Goal: Information Seeking & Learning: Learn about a topic

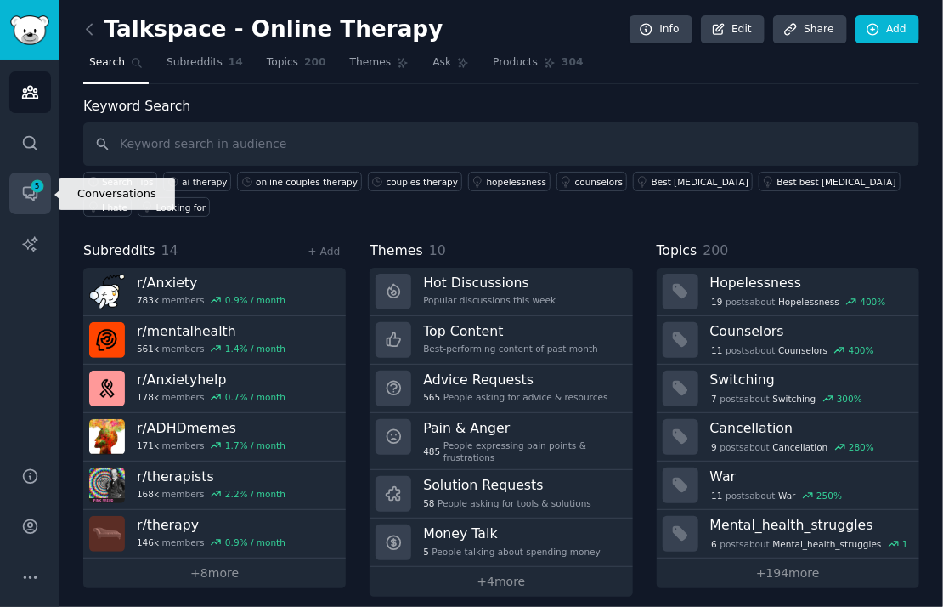
click at [39, 185] on span "5" at bounding box center [37, 186] width 15 height 12
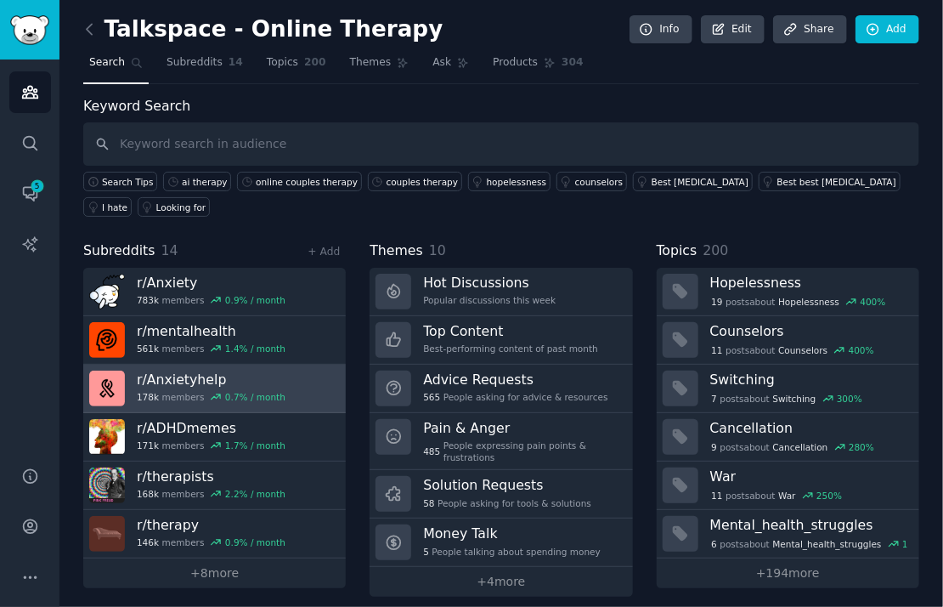
scroll to position [2, 0]
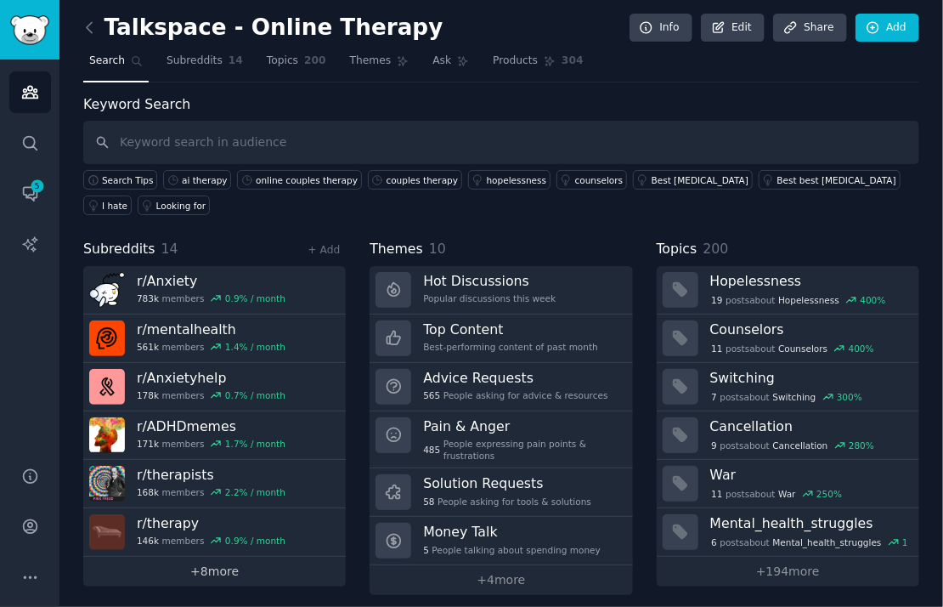
click at [267, 558] on link "+ 8 more" at bounding box center [214, 572] width 263 height 30
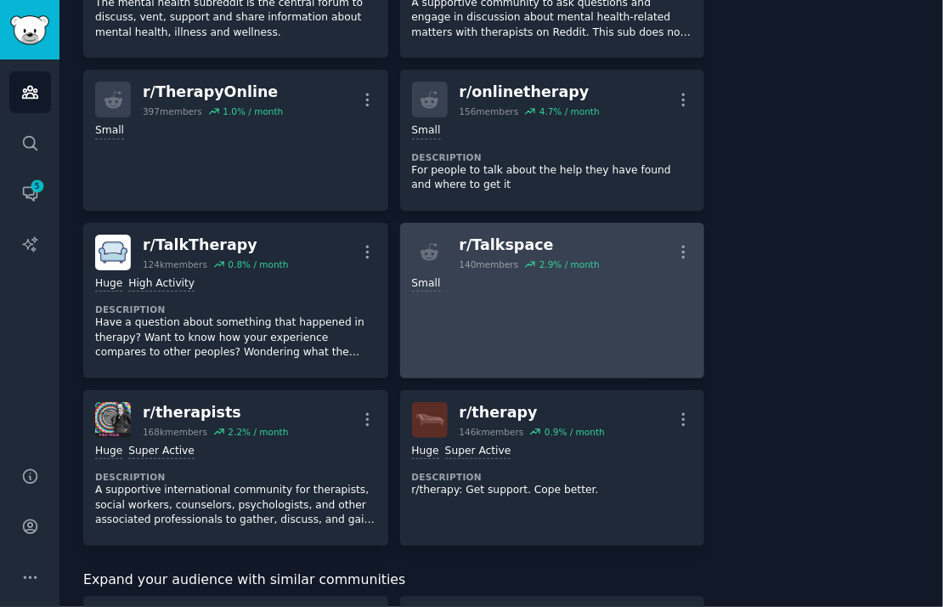
scroll to position [724, 0]
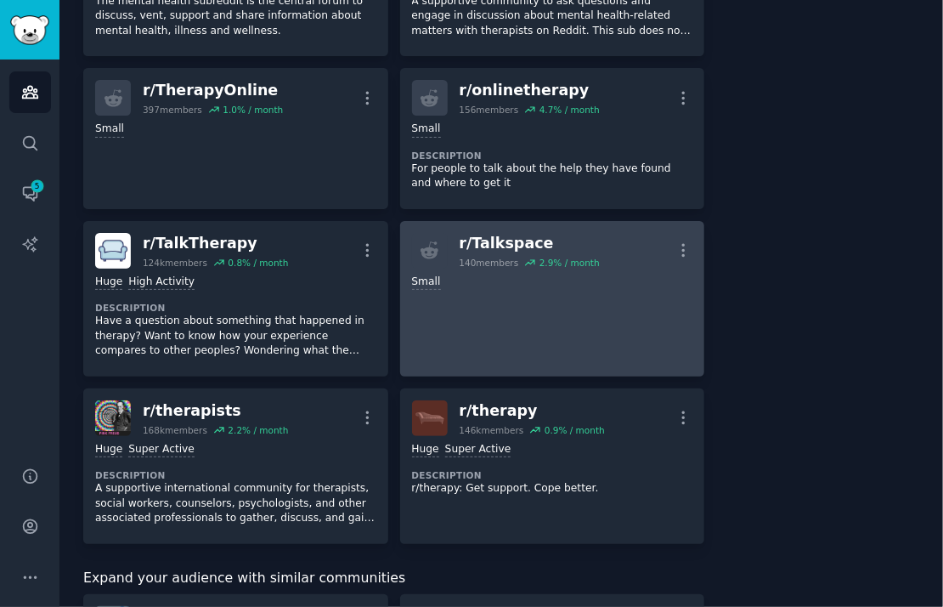
click at [465, 341] on link "r/ Talkspace 140 members 2.9 % / month More Small" at bounding box center [552, 298] width 305 height 155
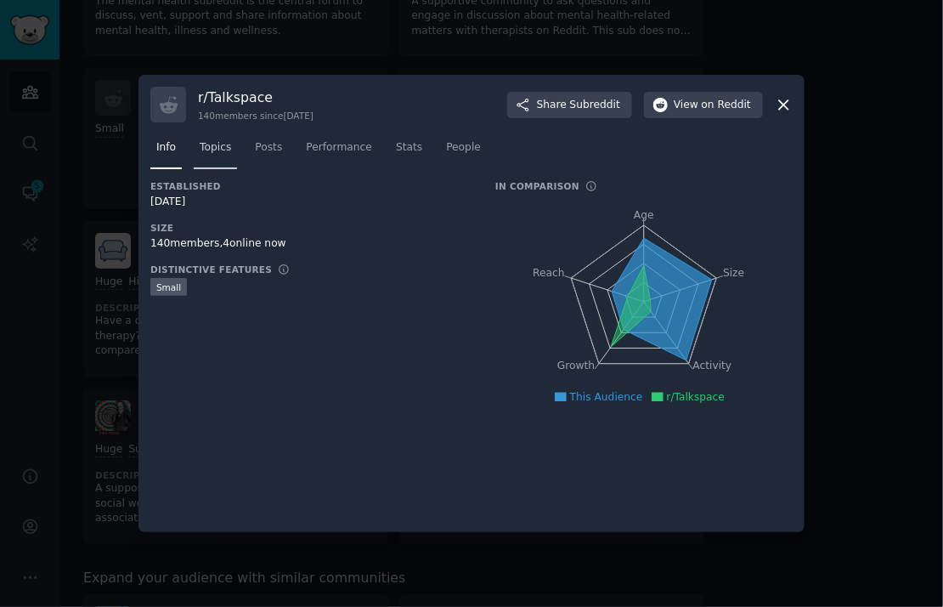
click at [218, 150] on span "Topics" at bounding box center [215, 147] width 31 height 15
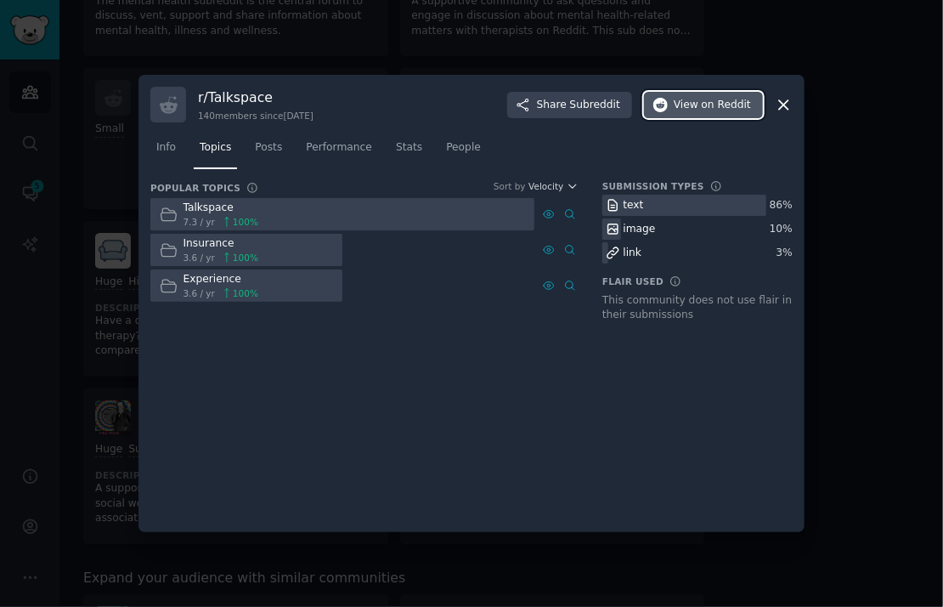
click at [724, 107] on span "on Reddit" at bounding box center [726, 105] width 49 height 15
click at [269, 153] on span "Posts" at bounding box center [268, 147] width 27 height 15
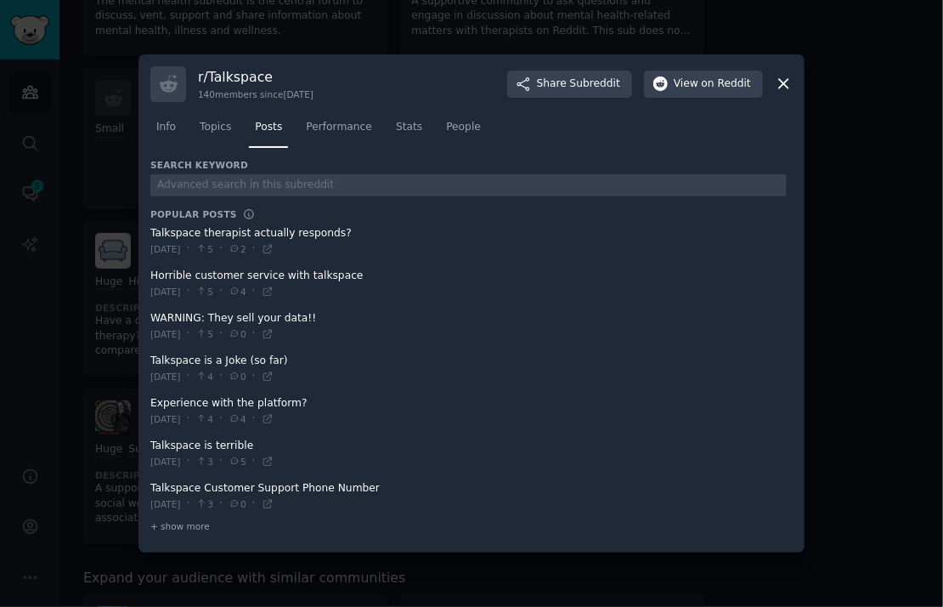
click at [258, 237] on span at bounding box center [468, 241] width 636 height 42
click at [325, 131] on span "Performance" at bounding box center [339, 127] width 66 height 15
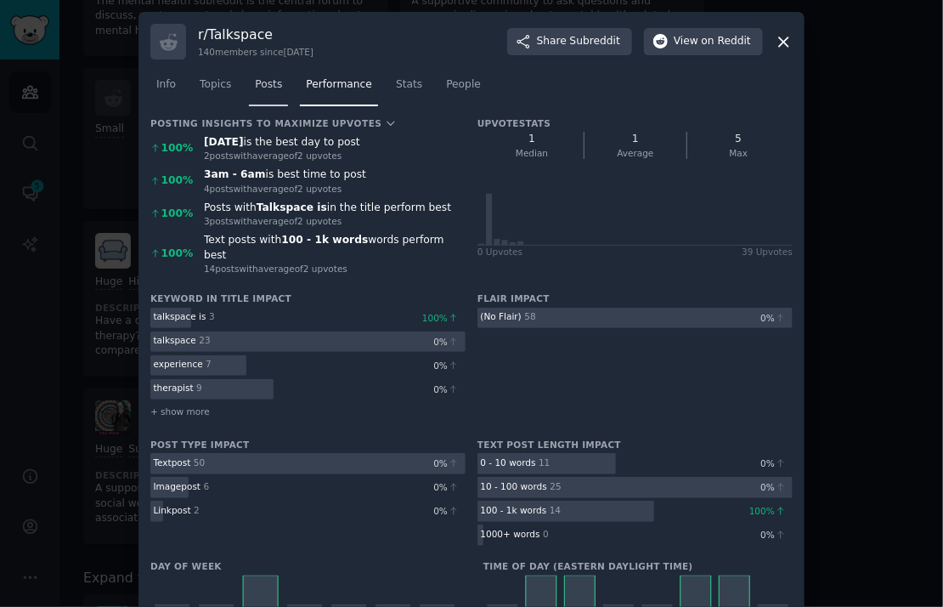
click at [273, 83] on span "Posts" at bounding box center [268, 84] width 27 height 15
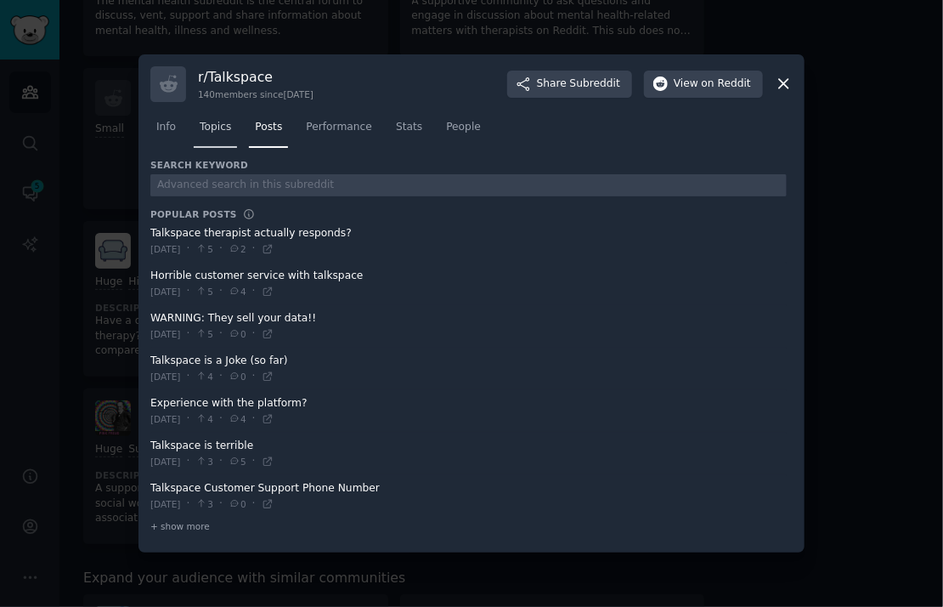
click at [207, 135] on link "Topics" at bounding box center [215, 131] width 43 height 35
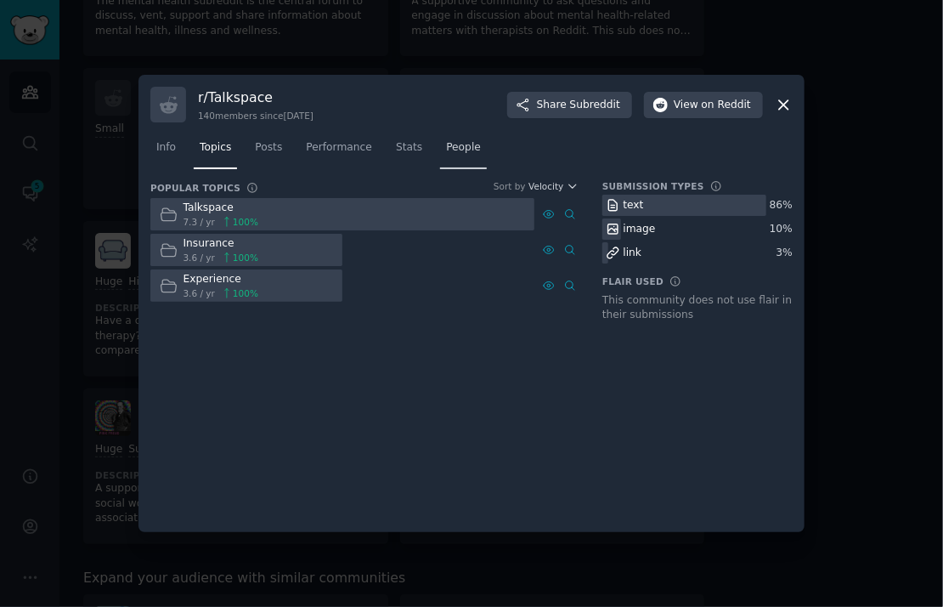
click at [446, 152] on span "People" at bounding box center [463, 147] width 35 height 15
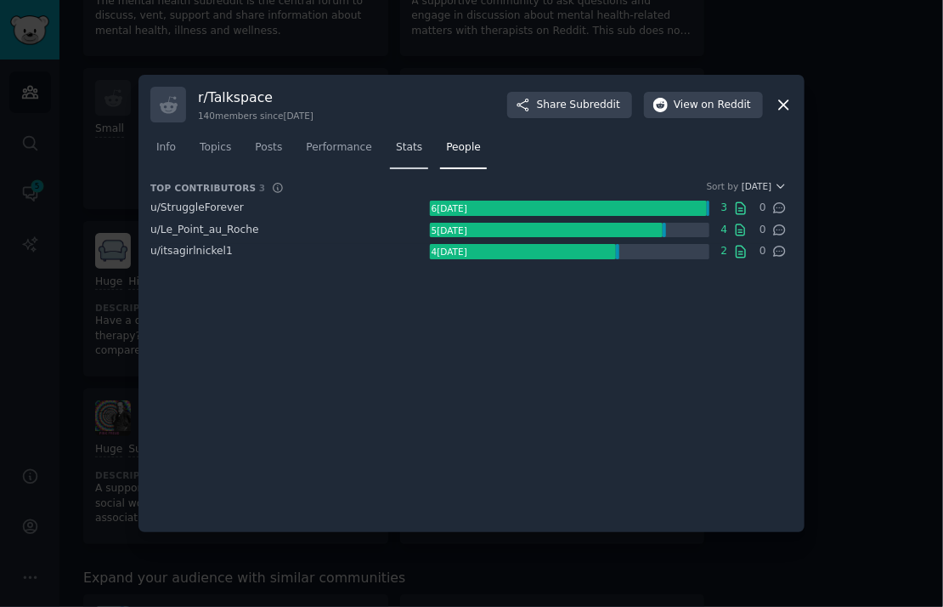
click at [396, 151] on span "Stats" at bounding box center [409, 147] width 26 height 15
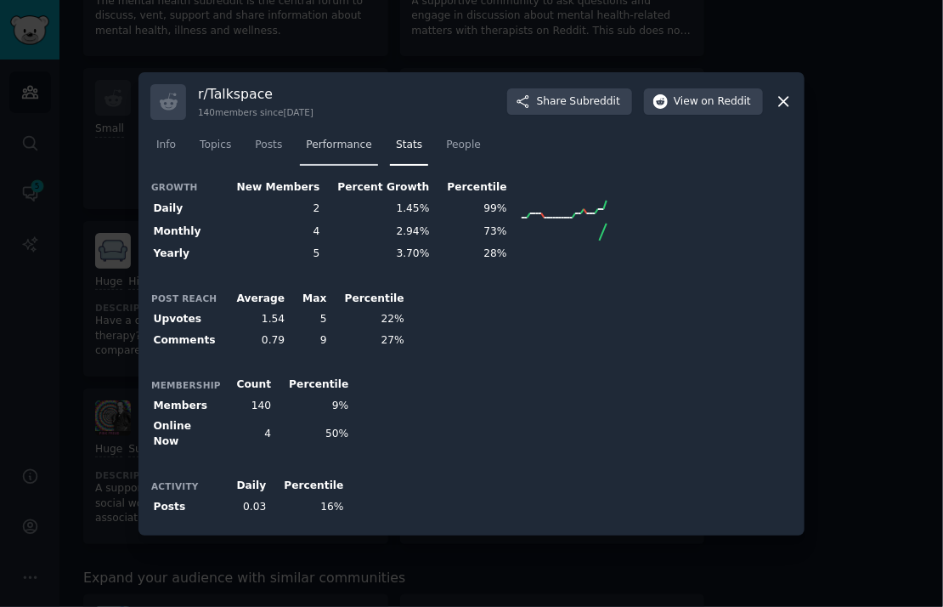
click at [341, 149] on span "Performance" at bounding box center [339, 145] width 66 height 15
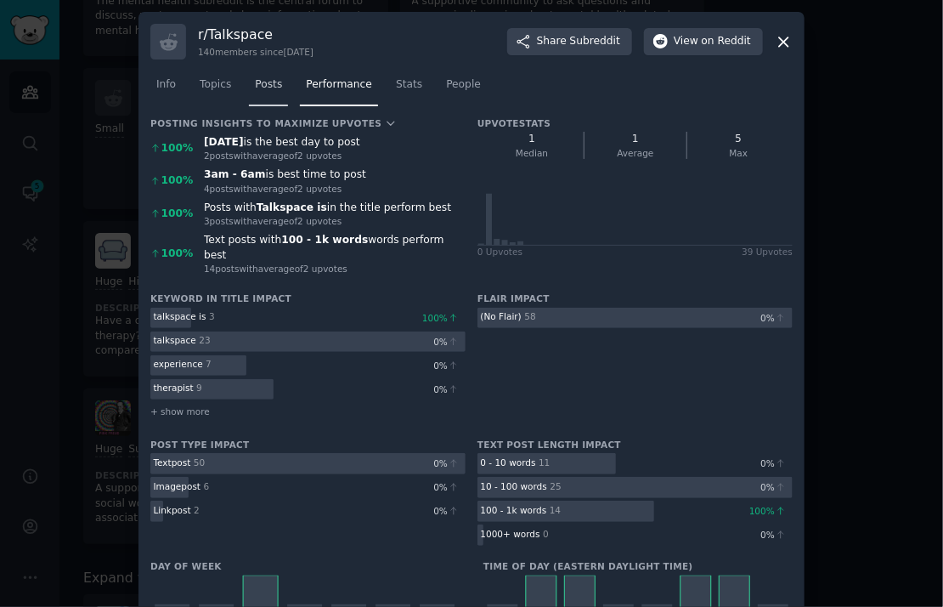
click at [265, 80] on span "Posts" at bounding box center [268, 84] width 27 height 15
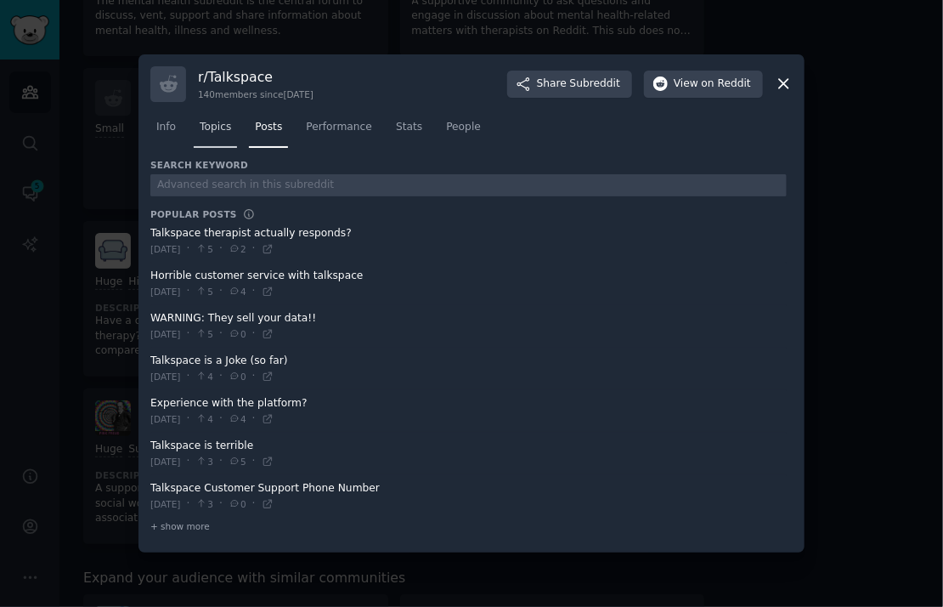
click at [208, 138] on link "Topics" at bounding box center [215, 131] width 43 height 35
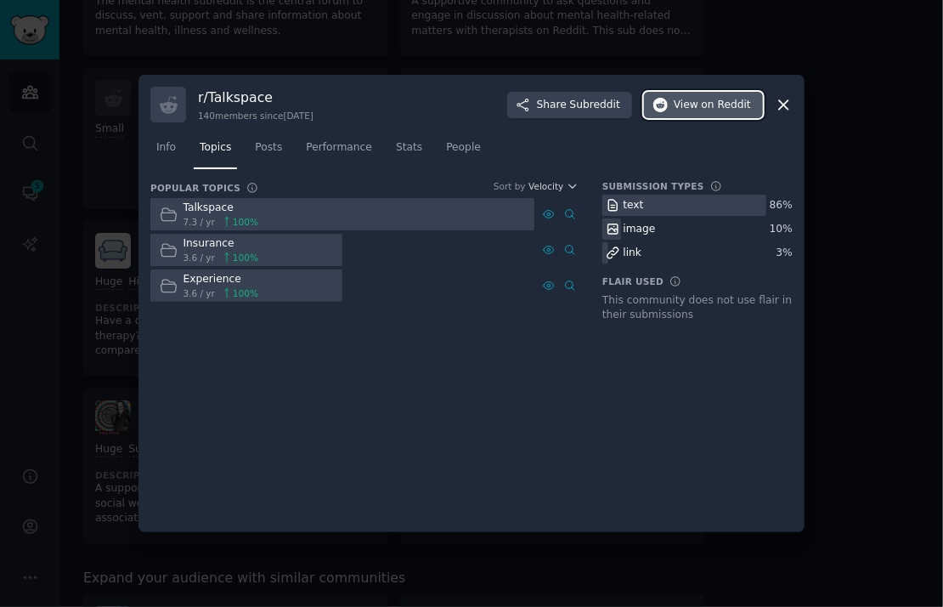
click at [684, 101] on span "View on Reddit" at bounding box center [712, 105] width 77 height 15
click at [875, 408] on div at bounding box center [471, 303] width 943 height 607
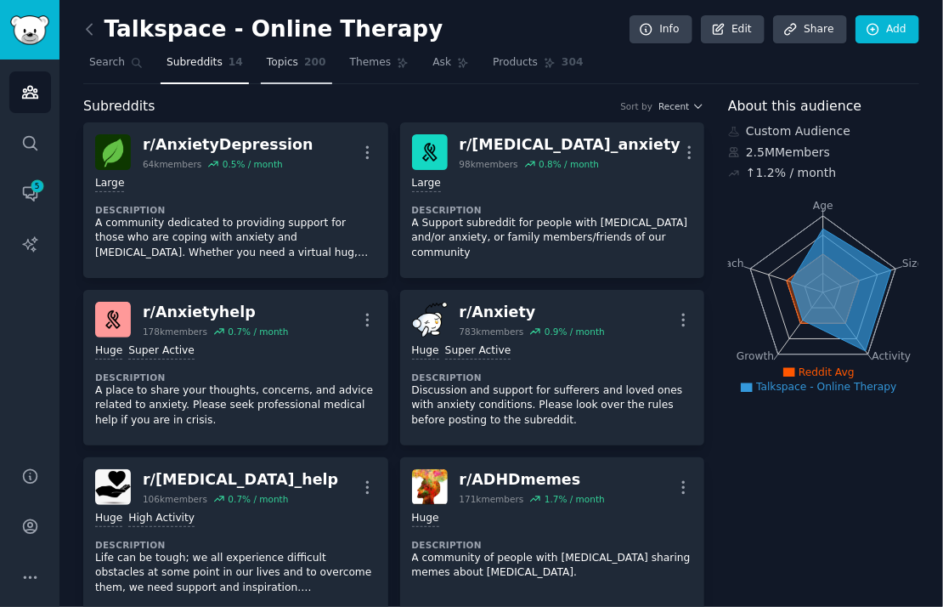
click at [276, 71] on link "Topics 200" at bounding box center [296, 66] width 71 height 35
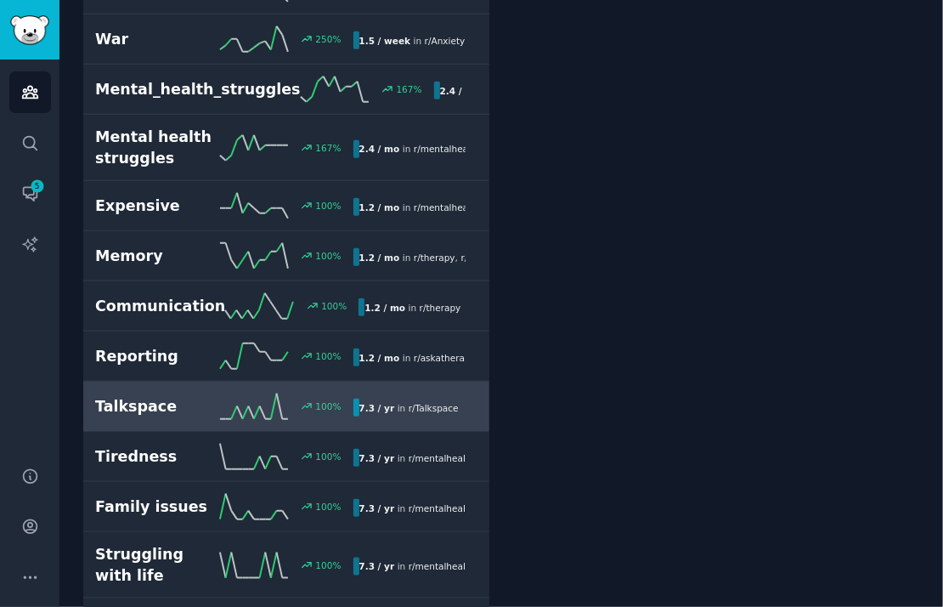
click at [188, 396] on h2 "Talkspace" at bounding box center [157, 406] width 125 height 21
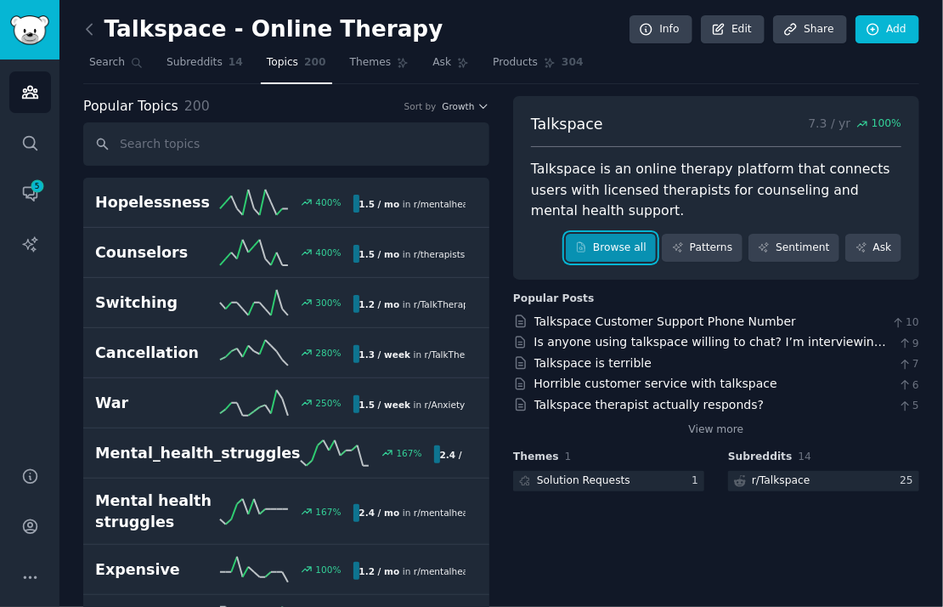
click at [622, 246] on link "Browse all" at bounding box center [611, 248] width 91 height 29
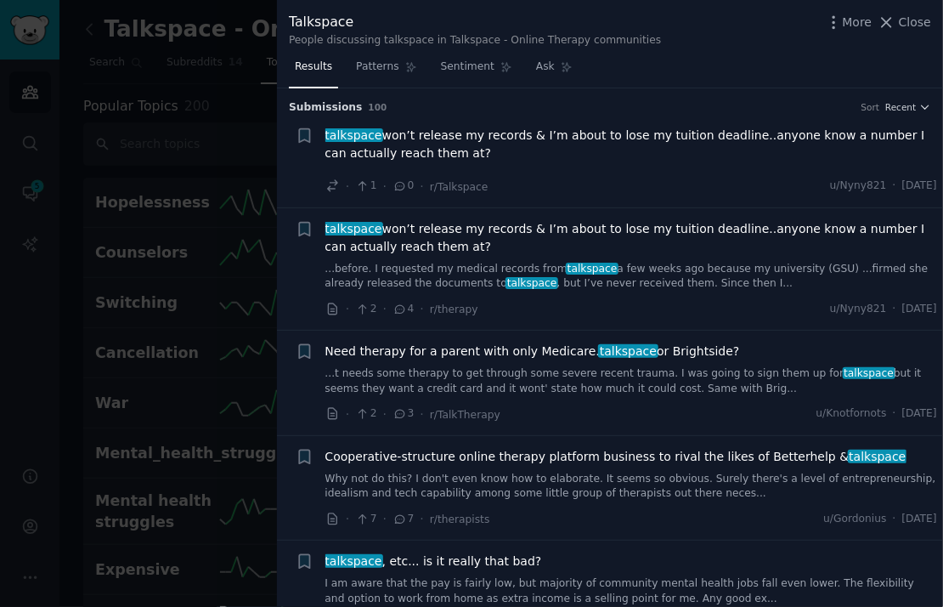
click at [396, 182] on icon at bounding box center [400, 186] width 15 height 12
click at [425, 130] on span "talkspace won’t release my records & I’m about to lose my tuition deadline..any…" at bounding box center [631, 145] width 613 height 36
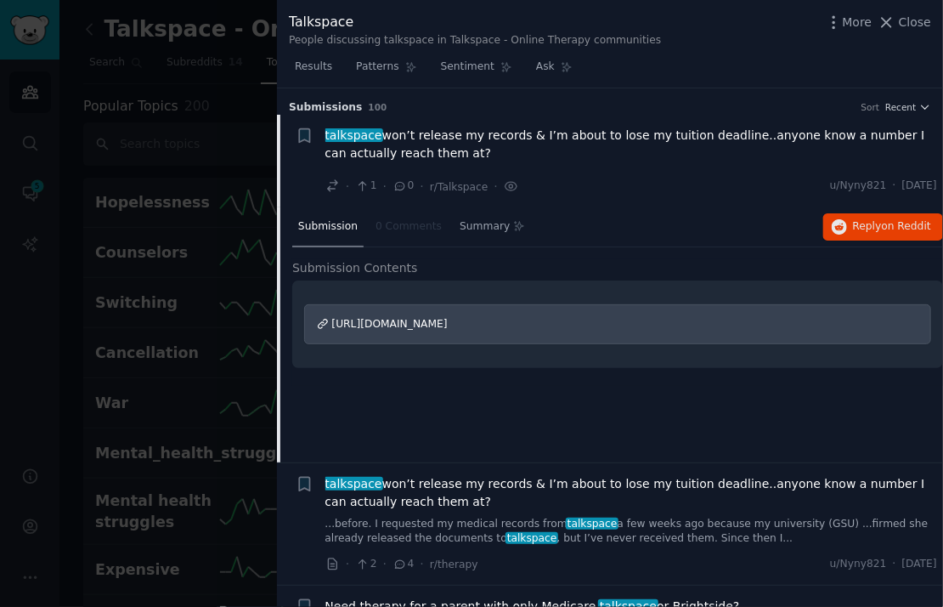
scroll to position [26, 0]
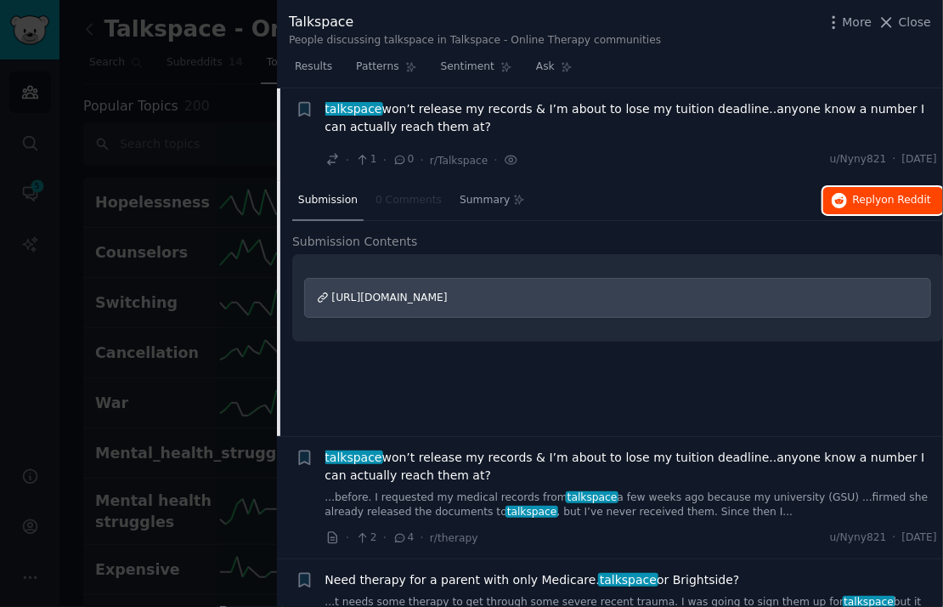
click at [846, 200] on button "Reply on Reddit" at bounding box center [883, 200] width 120 height 27
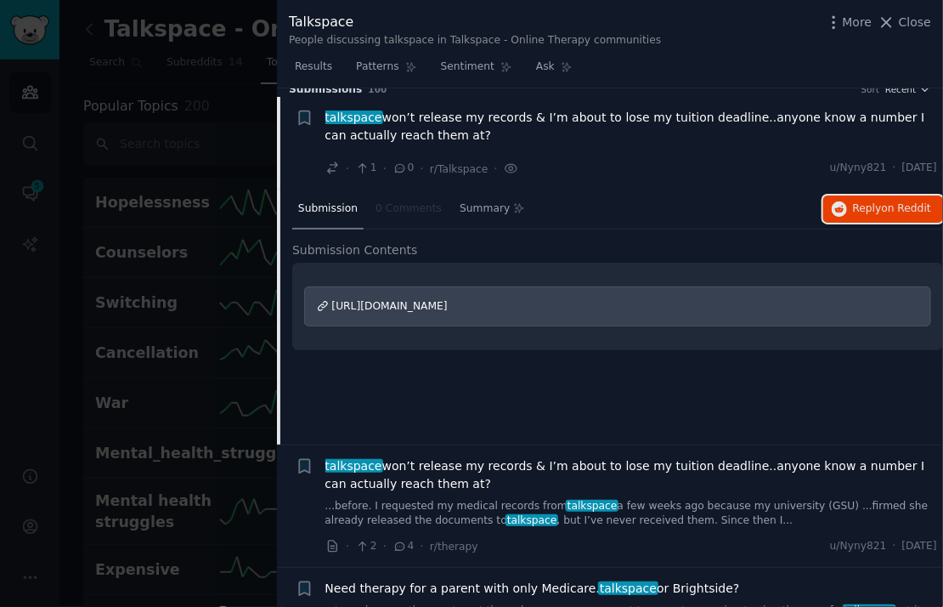
scroll to position [0, 0]
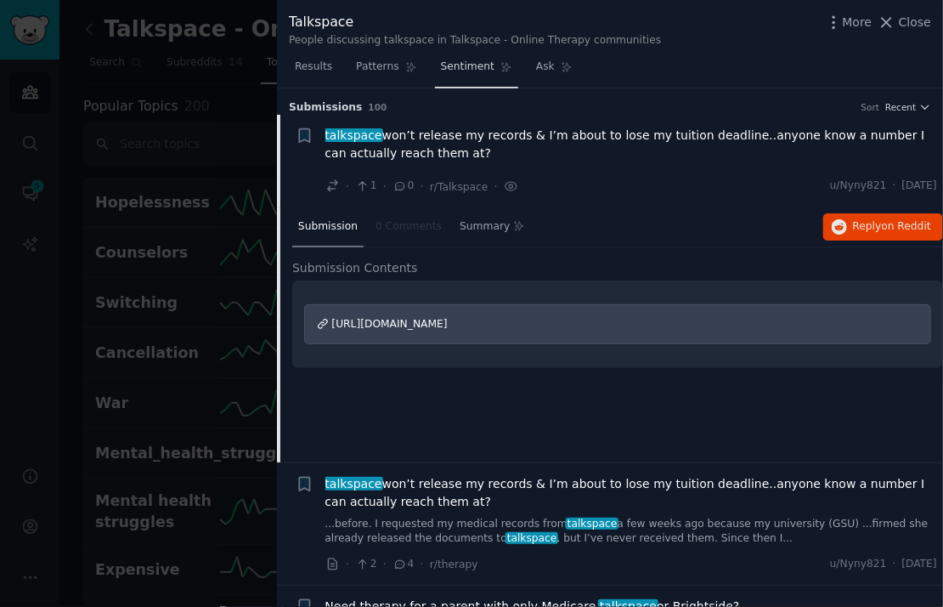
click at [441, 72] on span "Sentiment" at bounding box center [468, 66] width 54 height 15
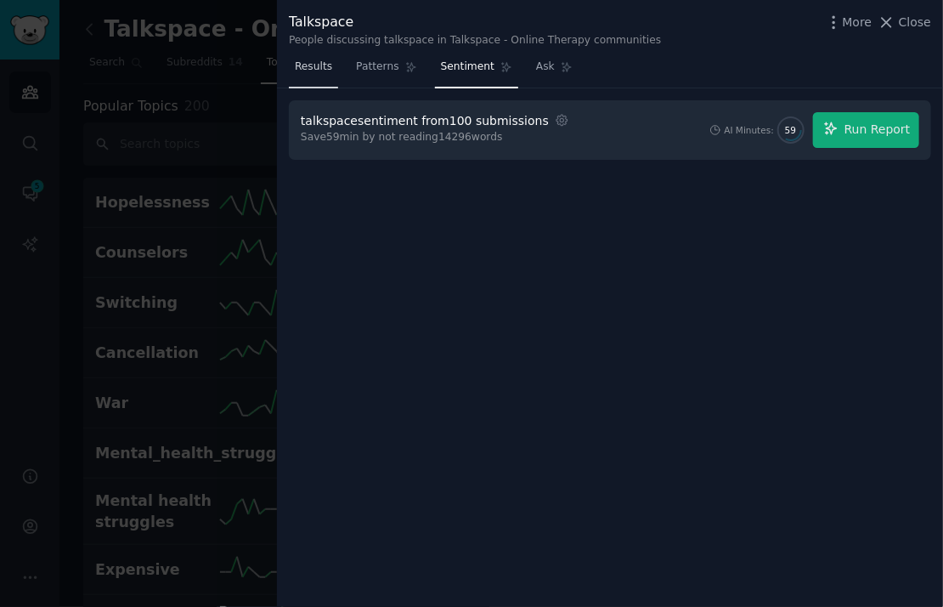
click at [312, 77] on link "Results" at bounding box center [313, 71] width 49 height 35
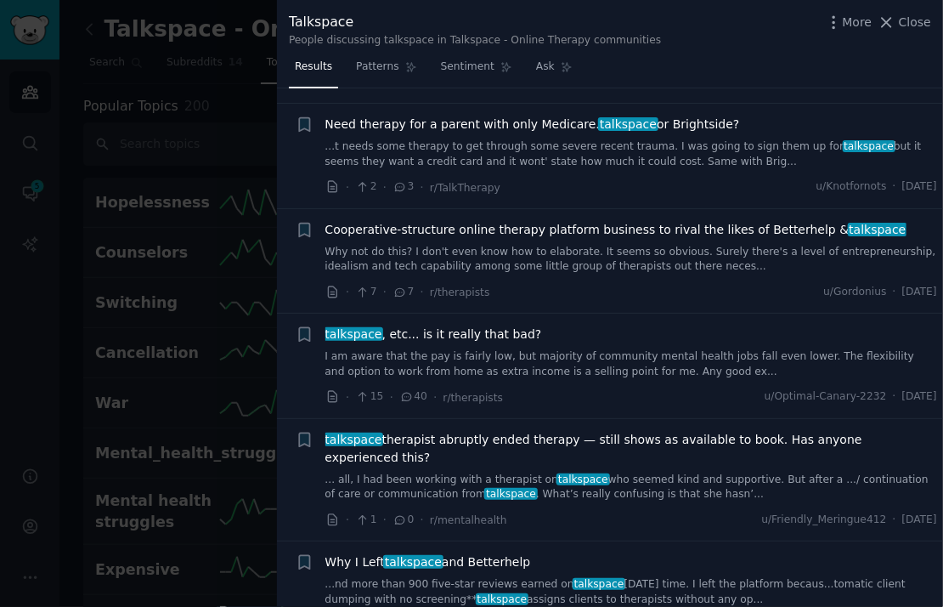
scroll to position [228, 0]
click at [557, 265] on link "Why not do this? I don't even know how to elaborate. It seems so obvious. Surel…" at bounding box center [631, 259] width 613 height 30
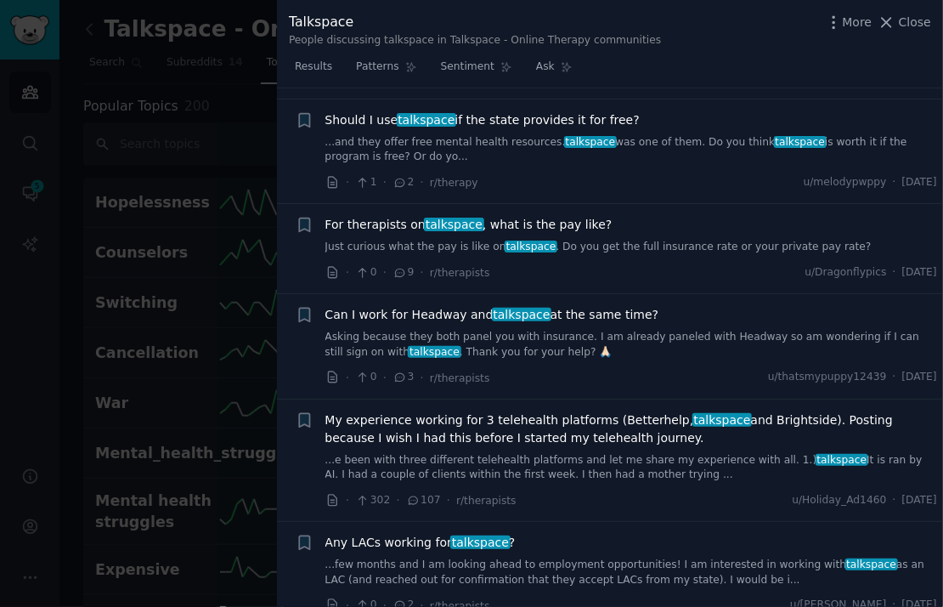
scroll to position [1088, 0]
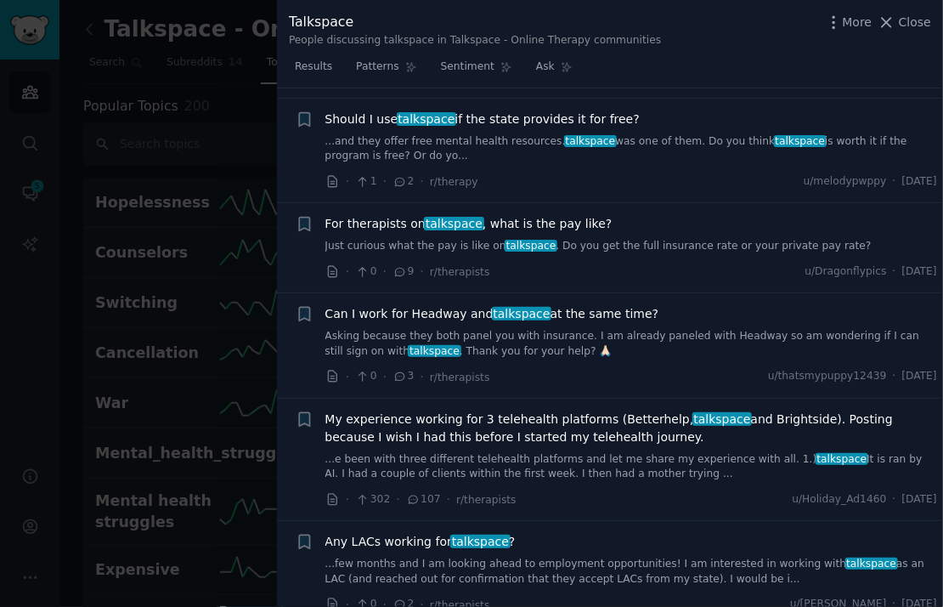
click at [613, 329] on link "Asking because they both panel you with insurance. I am already paneled with He…" at bounding box center [631, 344] width 613 height 30
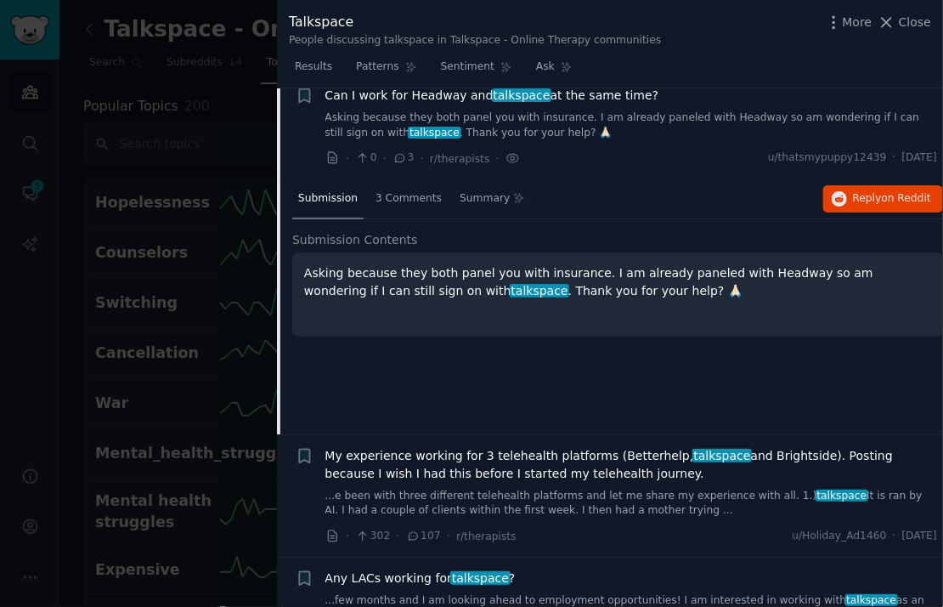
scroll to position [994, 0]
click at [419, 185] on div "3 Comments" at bounding box center [409, 198] width 78 height 41
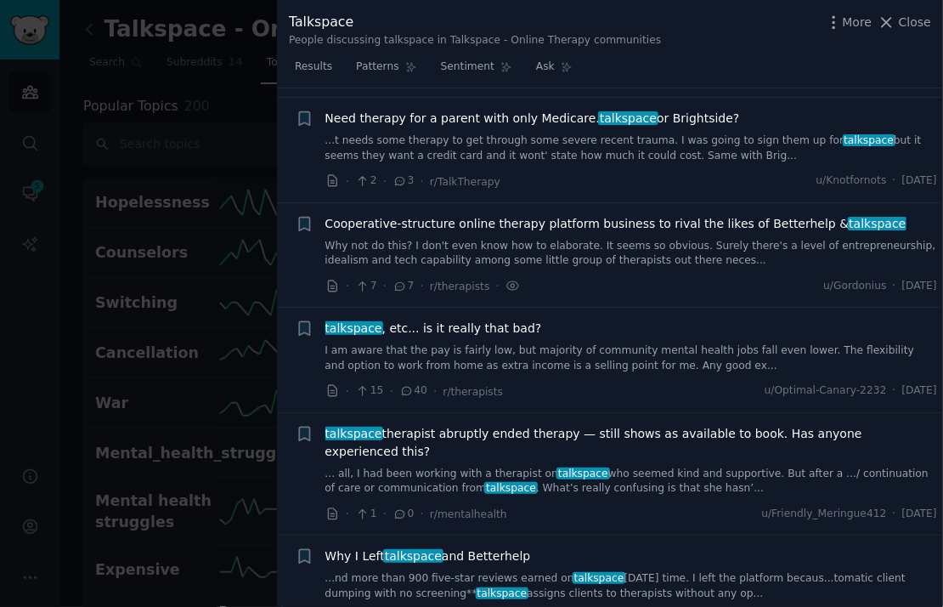
scroll to position [0, 0]
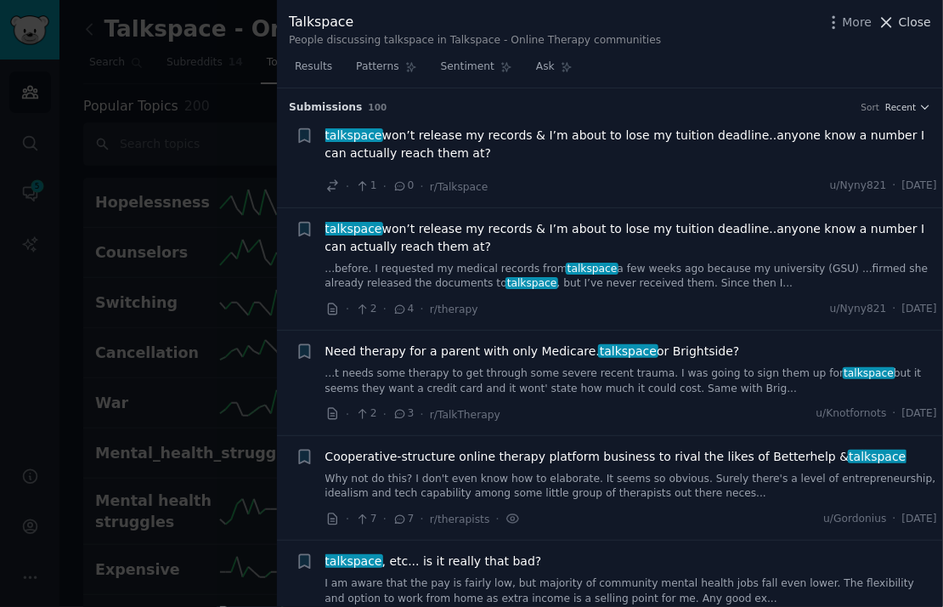
click at [923, 26] on span "Close" at bounding box center [915, 23] width 32 height 18
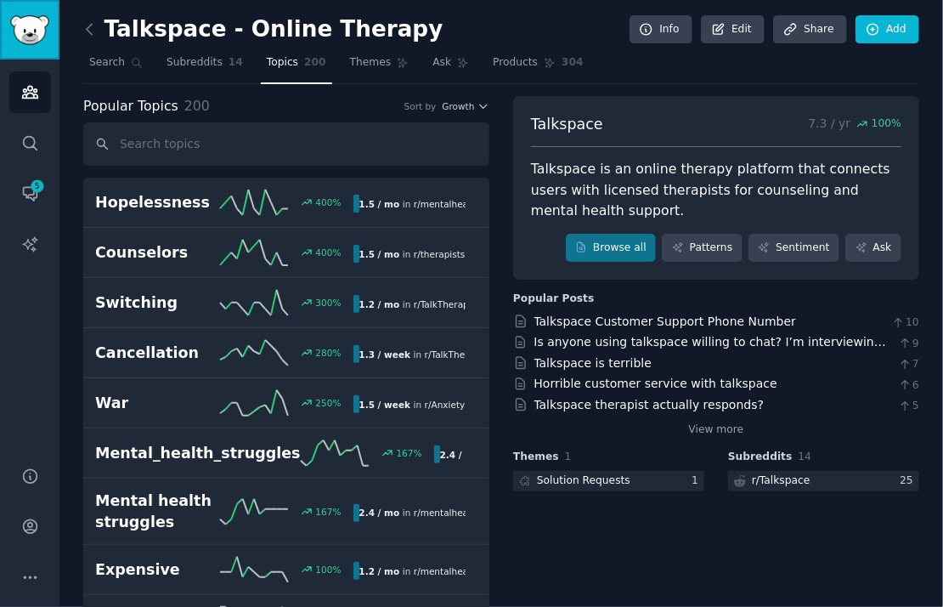
click at [35, 37] on img "Sidebar" at bounding box center [29, 30] width 39 height 30
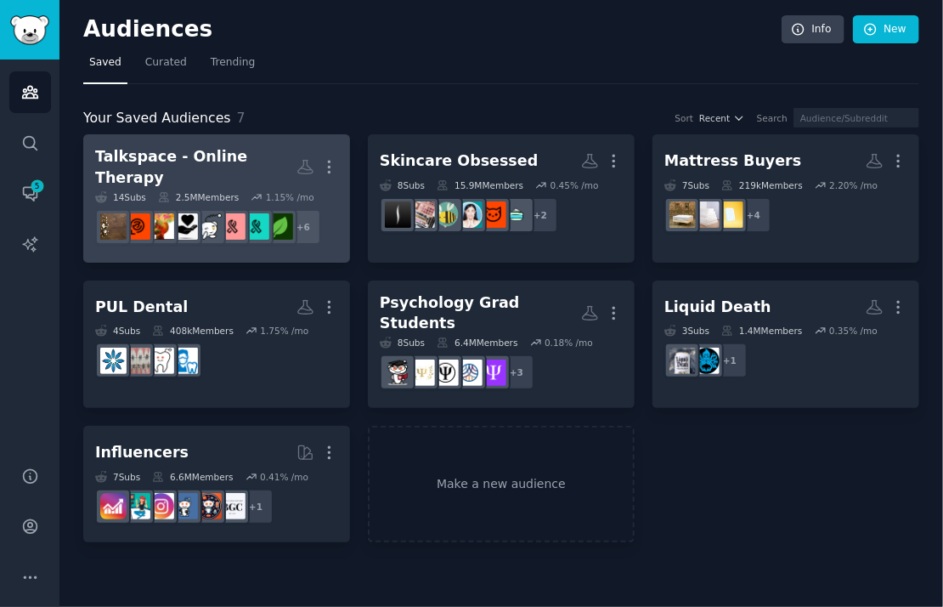
click at [167, 172] on h2 "Talkspace - Online Therapy More" at bounding box center [216, 167] width 243 height 42
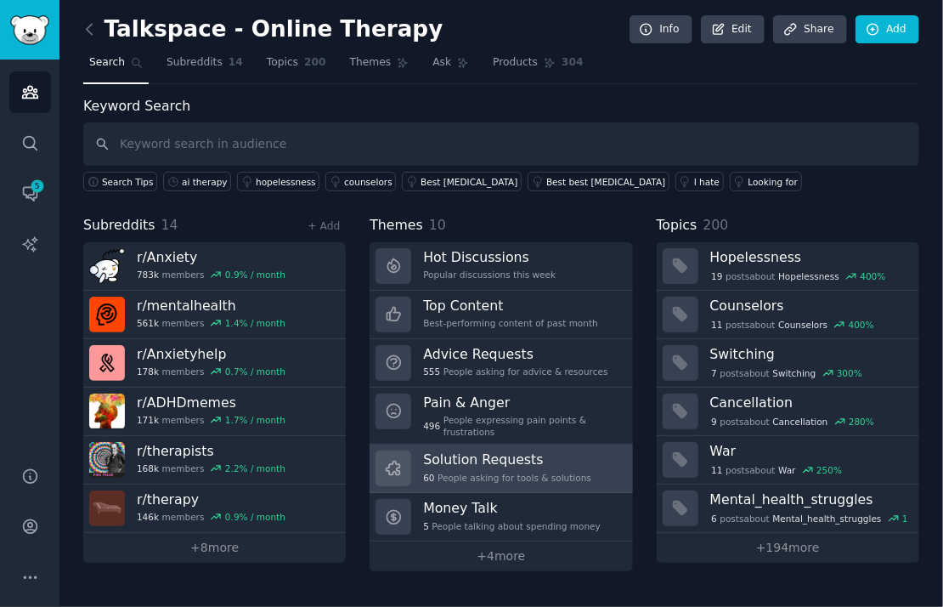
click at [604, 455] on link "Solution Requests 60 People asking for tools & solutions" at bounding box center [501, 468] width 263 height 48
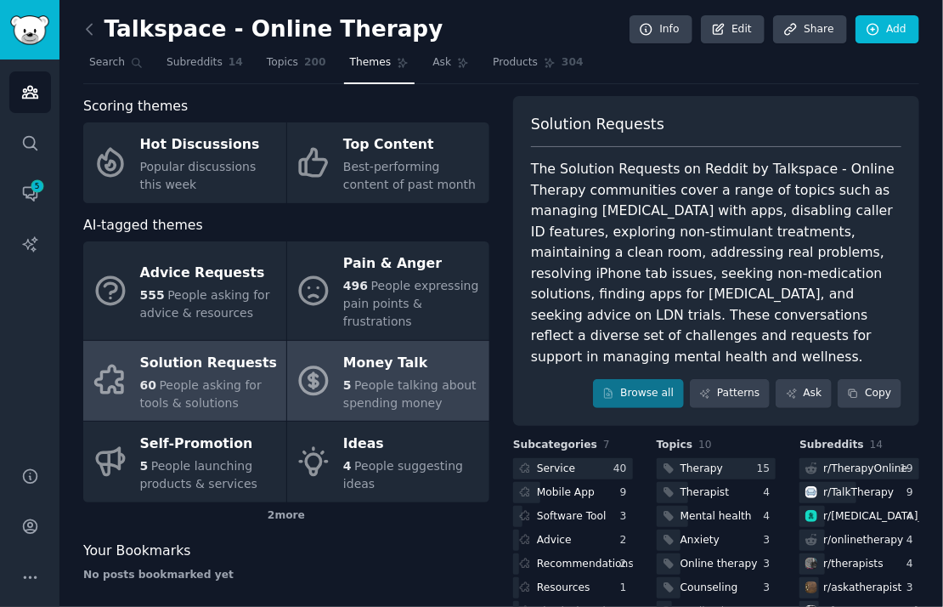
scroll to position [186, 0]
